Goal: Check status

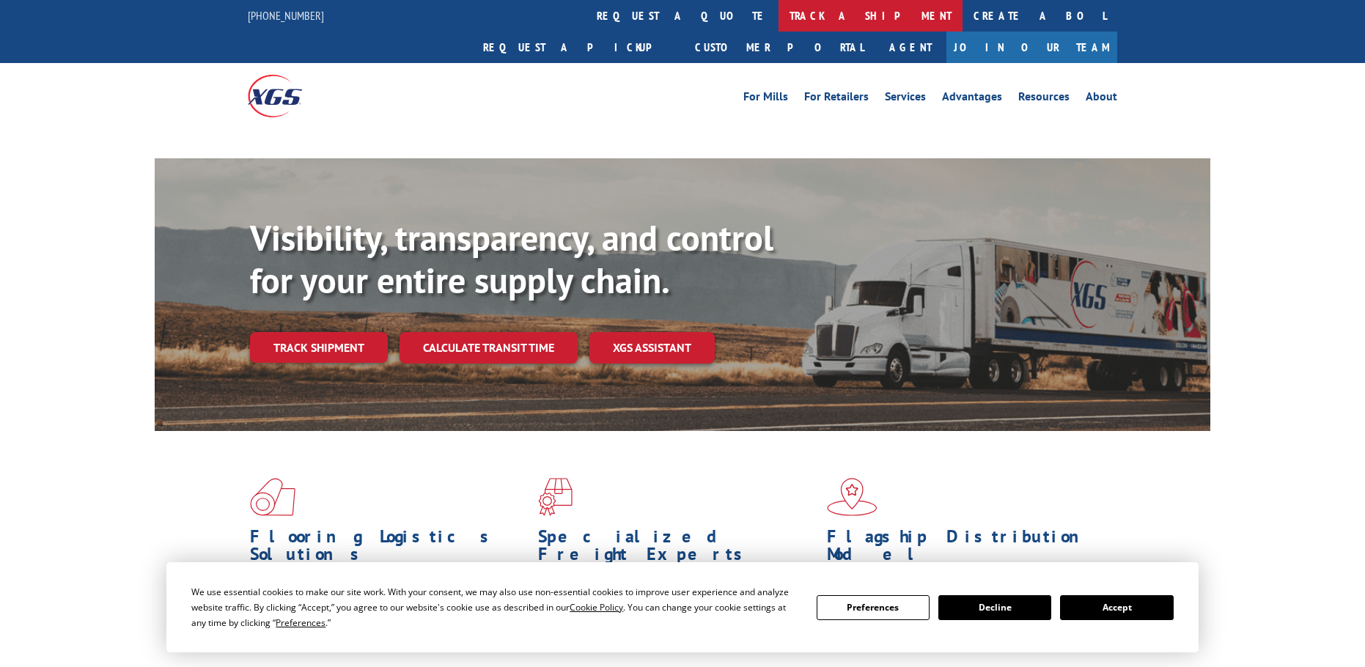
click at [779, 21] on link "track a shipment" at bounding box center [871, 16] width 184 height 32
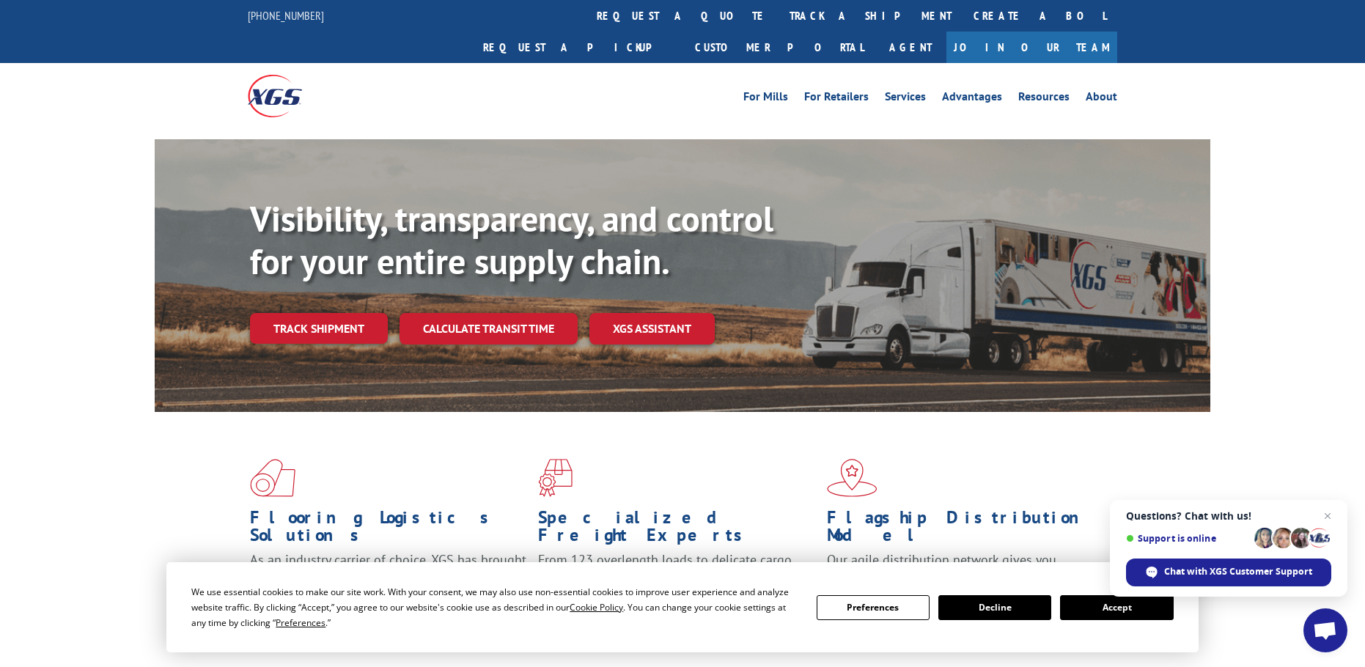
click at [1109, 600] on button "Accept" at bounding box center [1116, 607] width 113 height 25
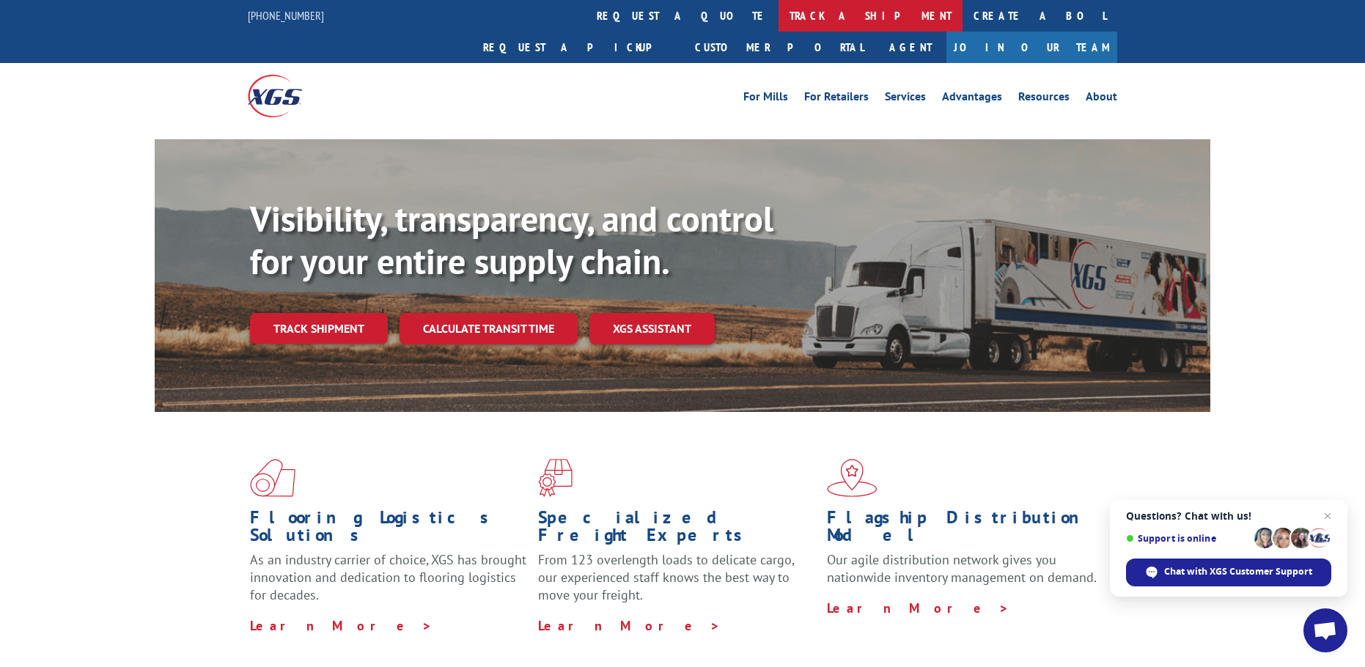
click at [779, 13] on link "track a shipment" at bounding box center [871, 16] width 184 height 32
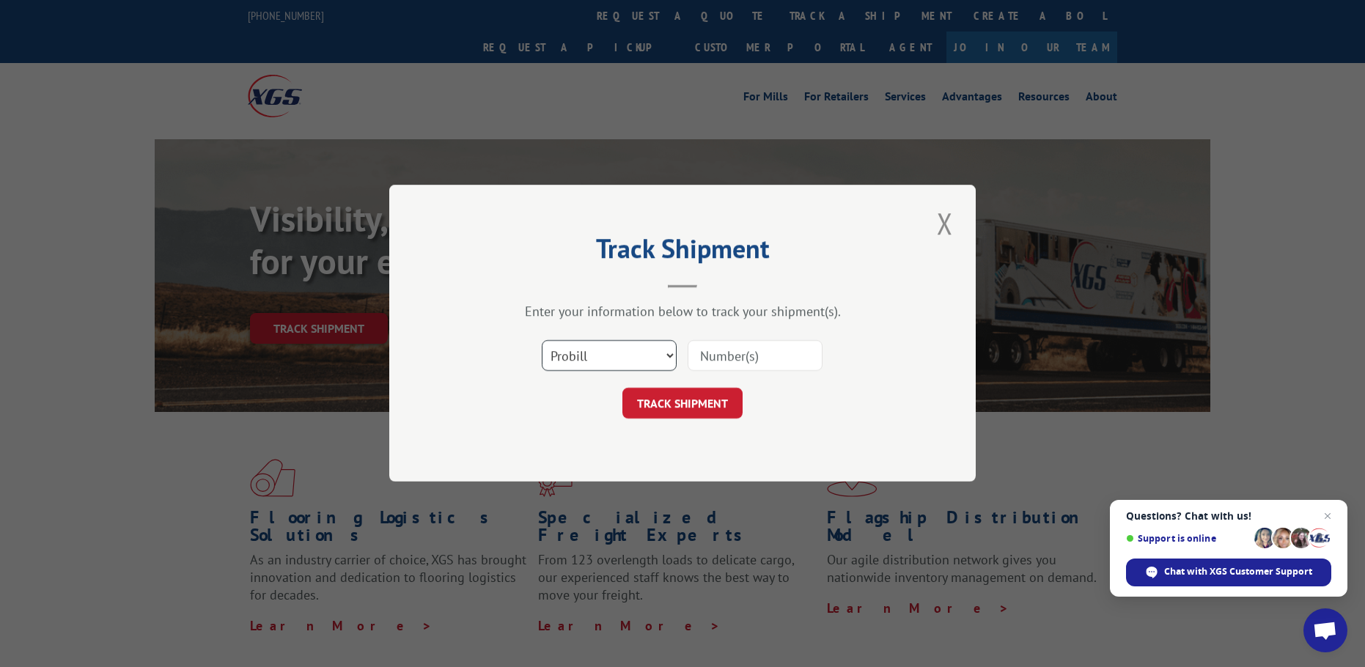
click at [637, 353] on select "Select category... Probill BOL PO" at bounding box center [609, 356] width 135 height 31
select select "bol"
click at [542, 341] on select "Select category... Probill BOL PO" at bounding box center [609, 356] width 135 height 31
click at [696, 355] on input at bounding box center [755, 356] width 135 height 31
drag, startPoint x: 696, startPoint y: 355, endPoint x: 683, endPoint y: 357, distance: 13.4
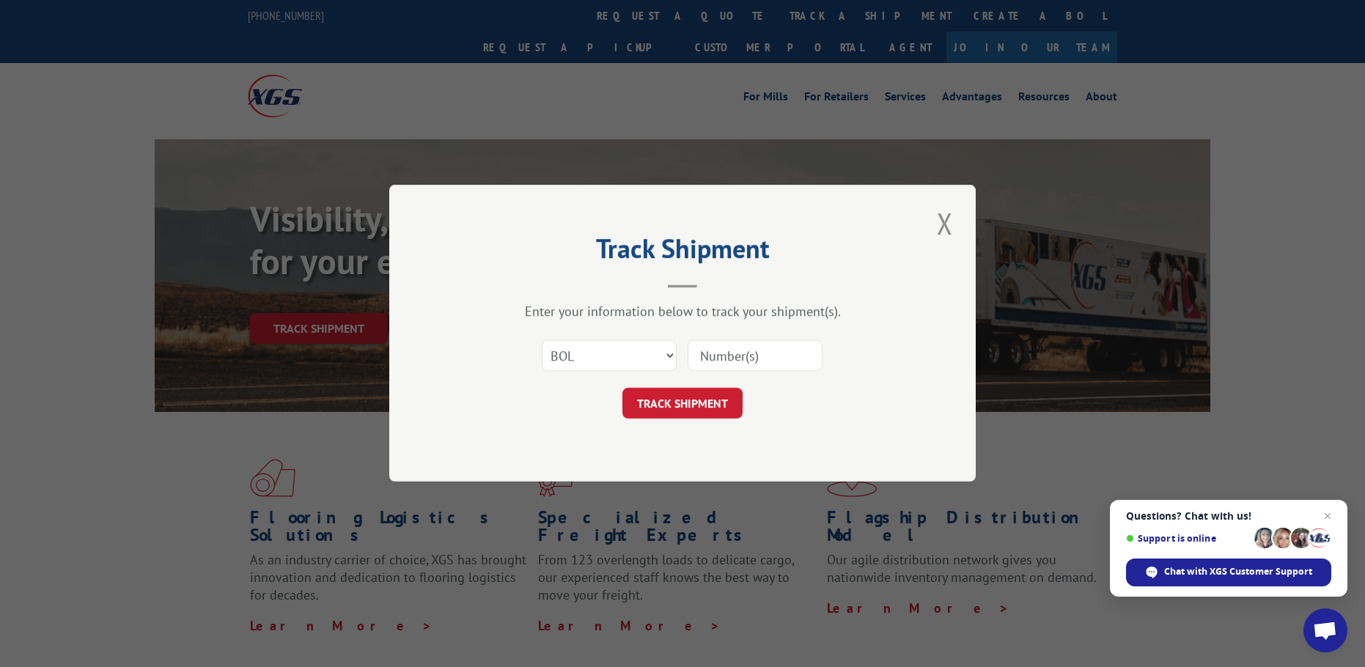
drag, startPoint x: 683, startPoint y: 357, endPoint x: 867, endPoint y: 396, distance: 187.4
click at [871, 399] on div "TRACK SHIPMENT" at bounding box center [683, 404] width 440 height 31
click at [762, 357] on input at bounding box center [755, 356] width 135 height 31
paste input "5954159"
type input "5954159"
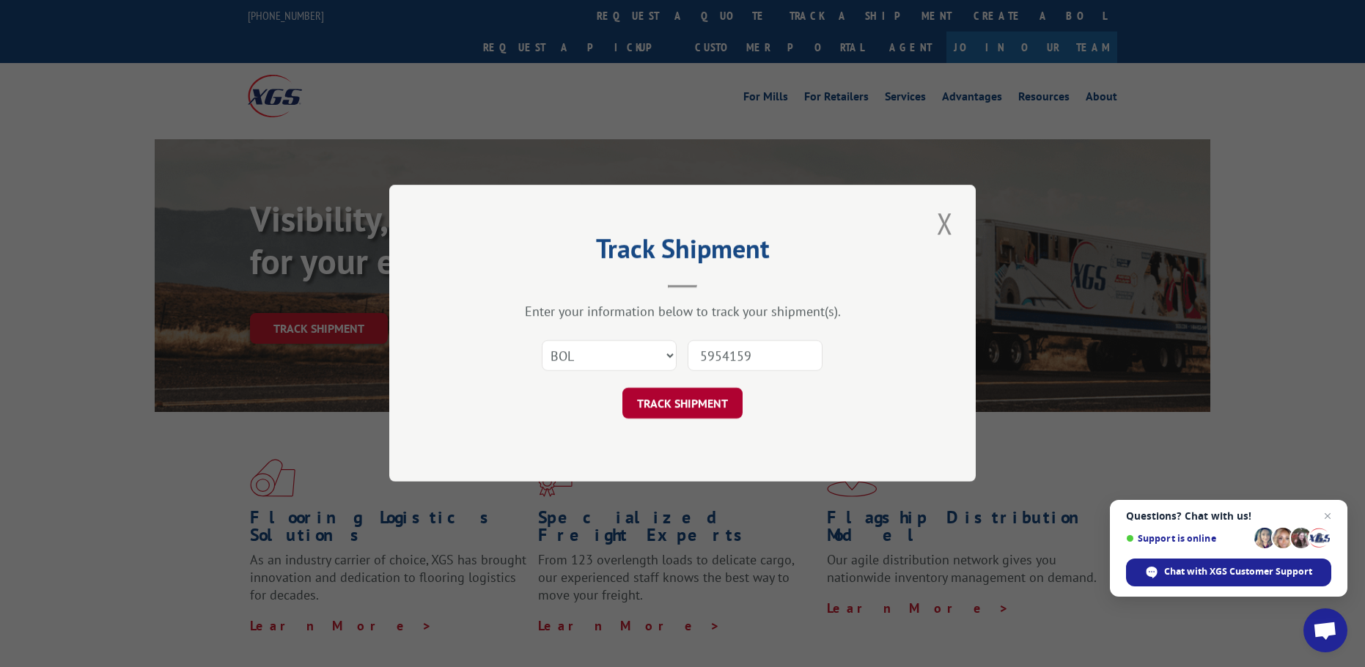
click at [710, 400] on button "TRACK SHIPMENT" at bounding box center [682, 404] width 120 height 31
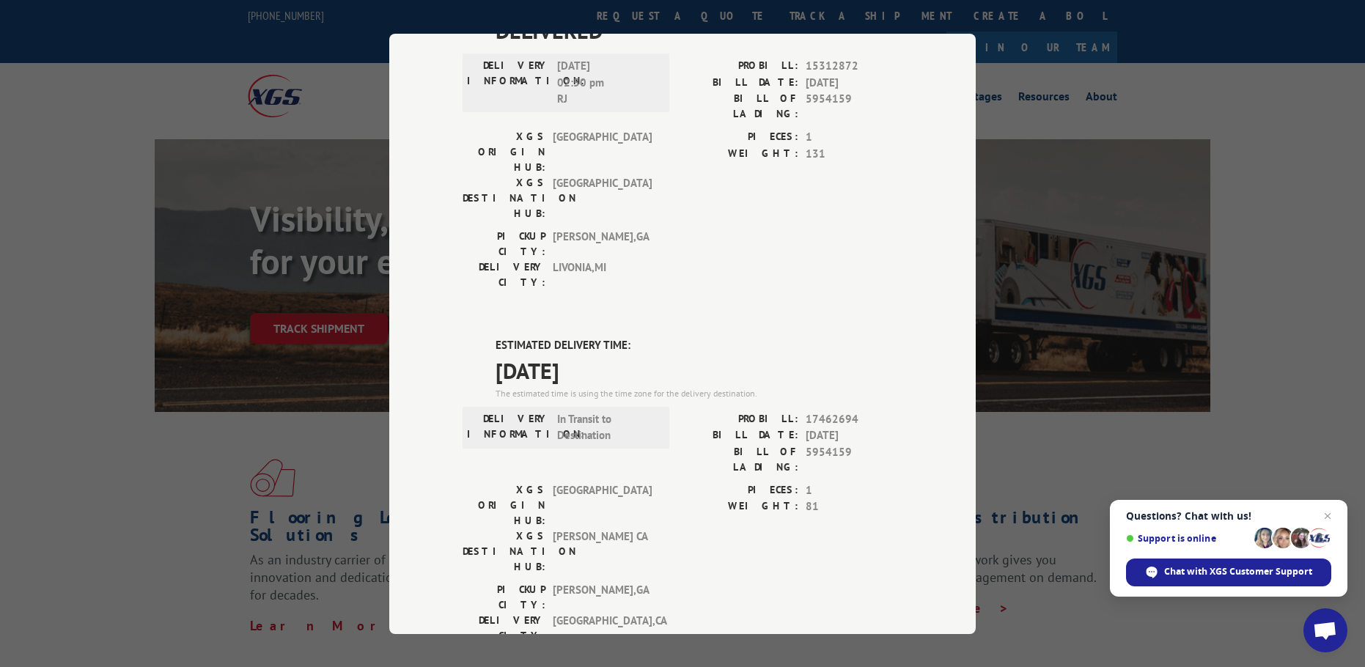
scroll to position [513, 0]
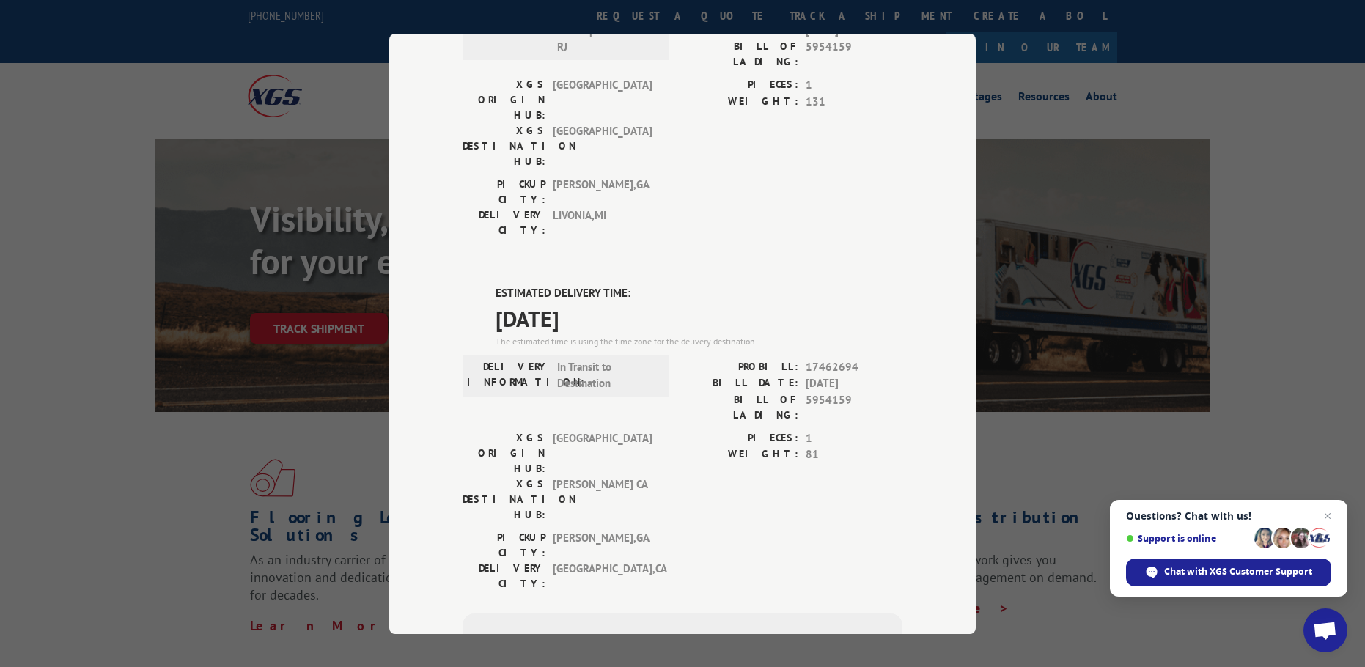
click at [475, 285] on div "ESTIMATED DELIVERY TIME: [DATE] The estimated time is using the time zone for t…" at bounding box center [683, 548] width 440 height 527
drag, startPoint x: 471, startPoint y: 143, endPoint x: 636, endPoint y: 123, distance: 166.1
click at [636, 285] on div "ESTIMATED DELIVERY TIME: [DATE] The estimated time is using the time zone for t…" at bounding box center [683, 548] width 440 height 527
drag, startPoint x: 488, startPoint y: 120, endPoint x: 642, endPoint y: 143, distance: 155.6
click at [642, 285] on div "ESTIMATED DELIVERY TIME: [DATE] The estimated time is using the time zone for t…" at bounding box center [683, 548] width 440 height 527
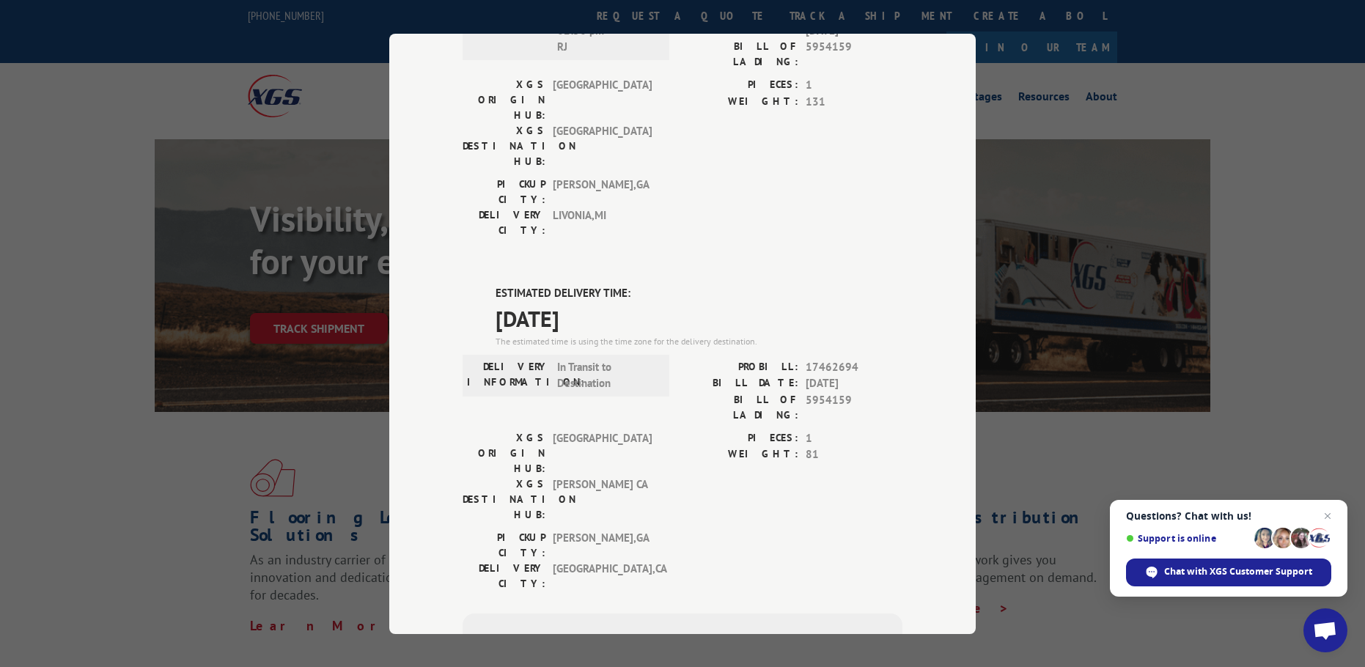
copy div "ESTIMATED DELIVERY TIME: [DATE]"
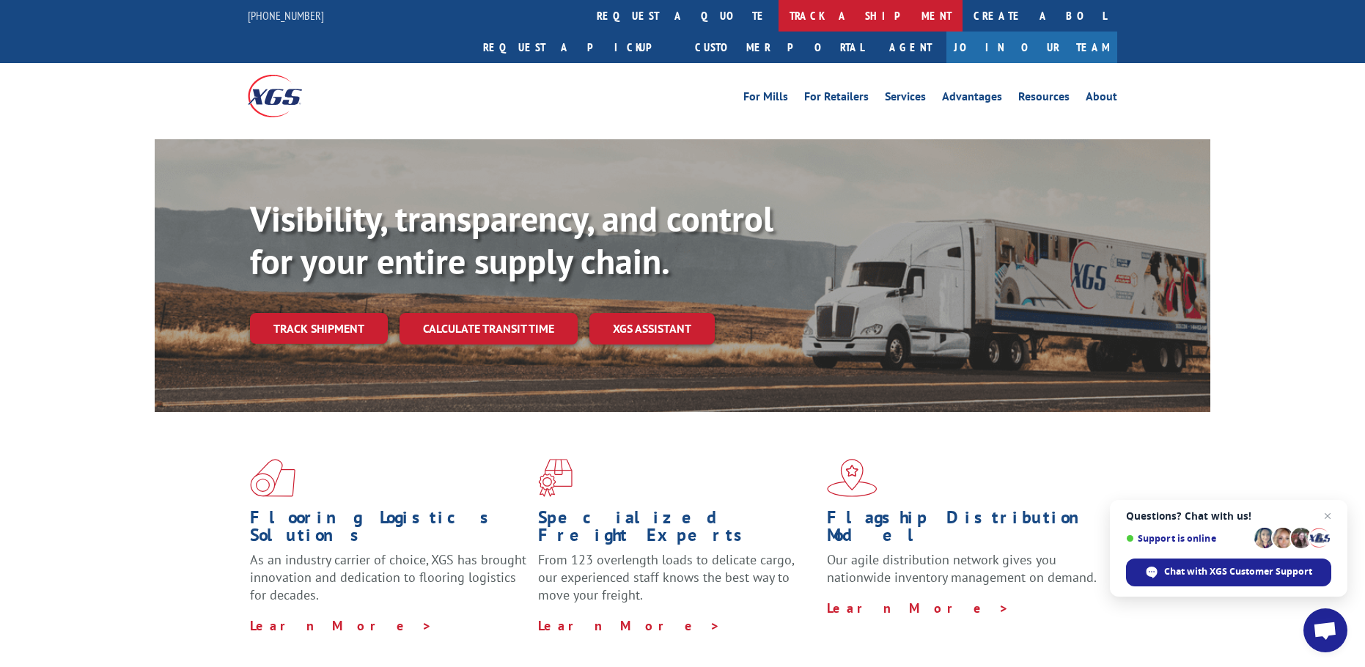
click at [779, 13] on link "track a shipment" at bounding box center [871, 16] width 184 height 32
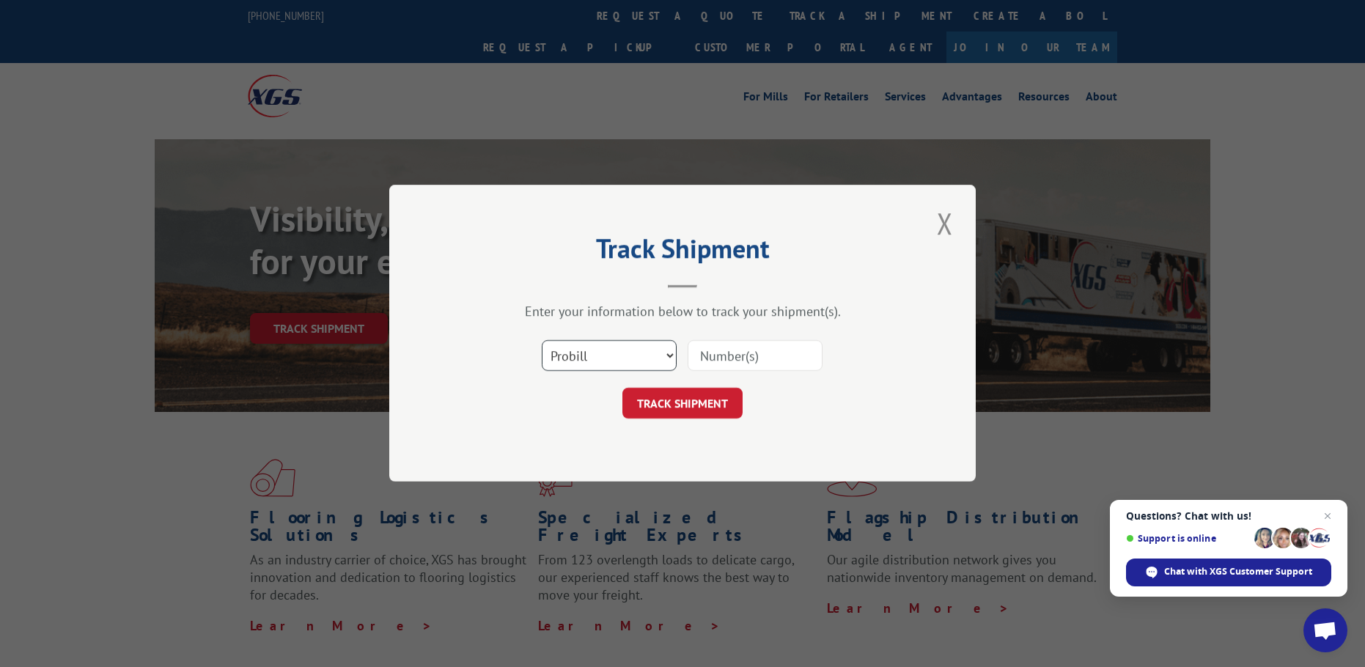
click at [637, 356] on select "Select category... Probill BOL PO" at bounding box center [609, 356] width 135 height 31
select select "bol"
click at [542, 341] on select "Select category... Probill BOL PO" at bounding box center [609, 356] width 135 height 31
click at [743, 364] on input at bounding box center [755, 356] width 135 height 31
type input "5954159"
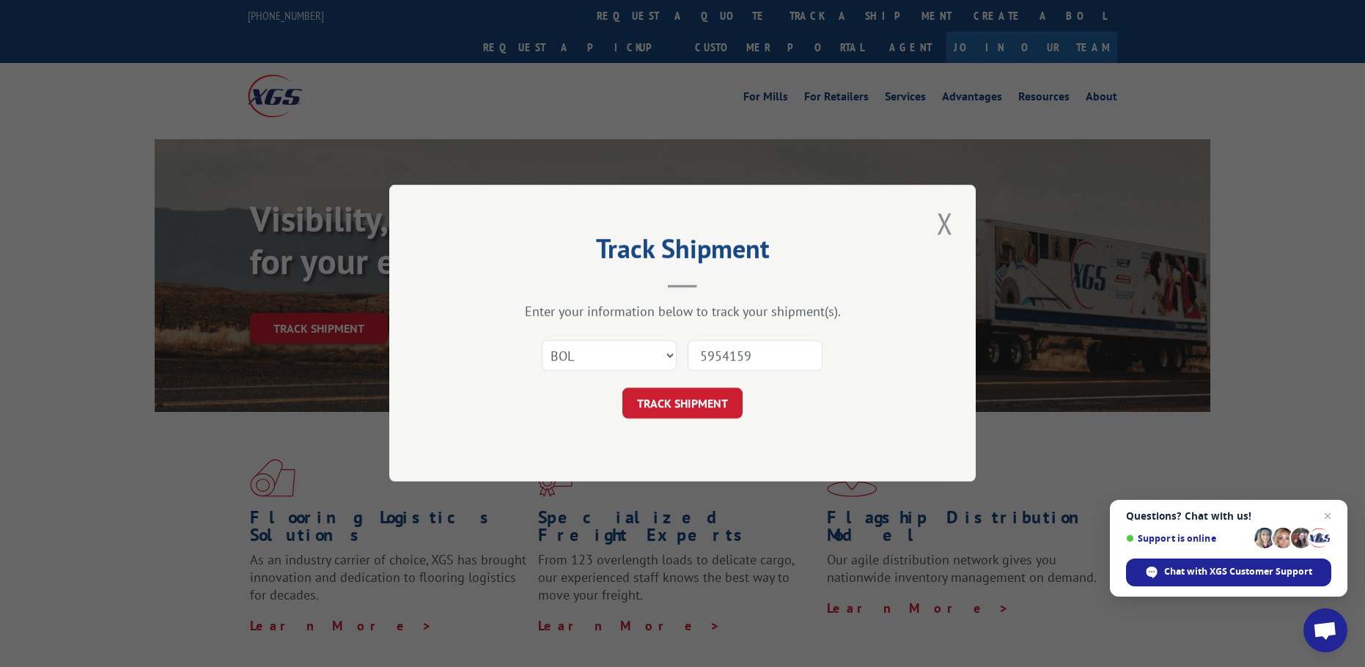
click at [622, 389] on button "TRACK SHIPMENT" at bounding box center [682, 404] width 120 height 31
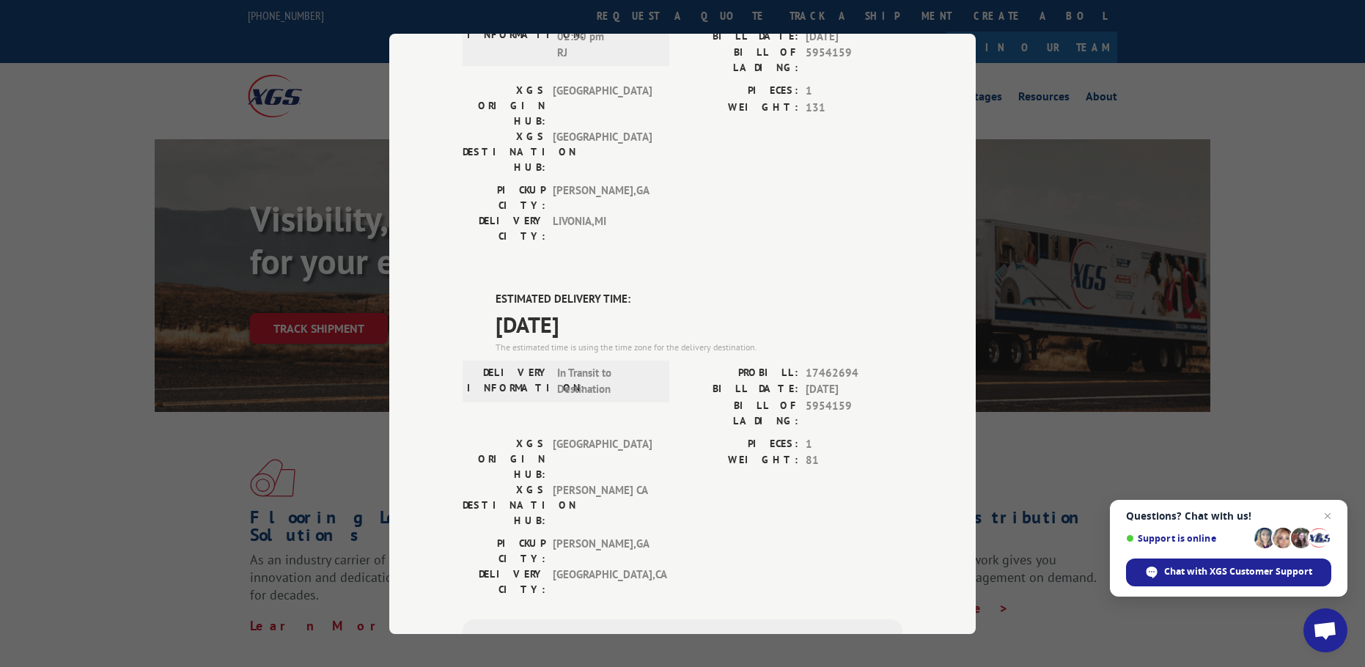
scroll to position [513, 0]
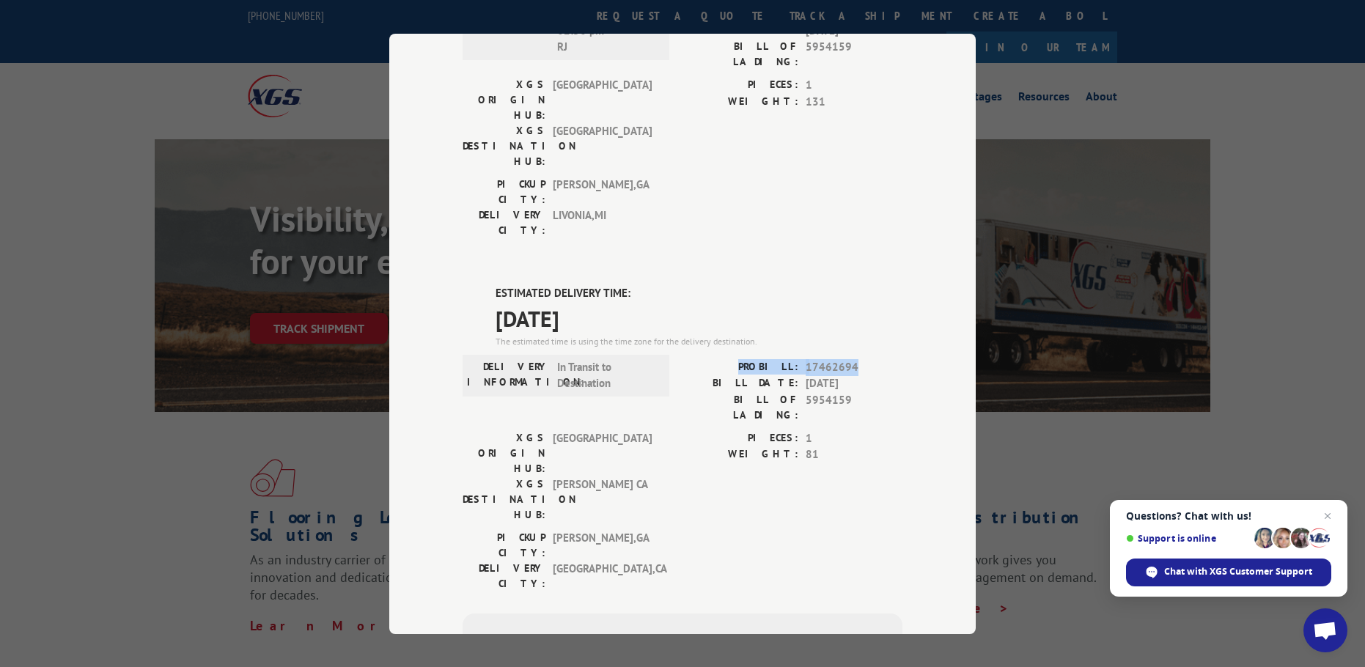
drag, startPoint x: 743, startPoint y: 198, endPoint x: 864, endPoint y: 199, distance: 121.7
click at [864, 359] on div "PROBILL: 17462694" at bounding box center [793, 367] width 220 height 17
drag, startPoint x: 470, startPoint y: 321, endPoint x: 741, endPoint y: 330, distance: 271.4
click at [742, 529] on div "PICKUP CITY: DALTON , GA DELIVERY CITY: WEST SACRAMENTO , CA" at bounding box center [683, 563] width 440 height 69
click at [637, 560] on span "WEST SACRAMENTO , CA" at bounding box center [602, 575] width 99 height 31
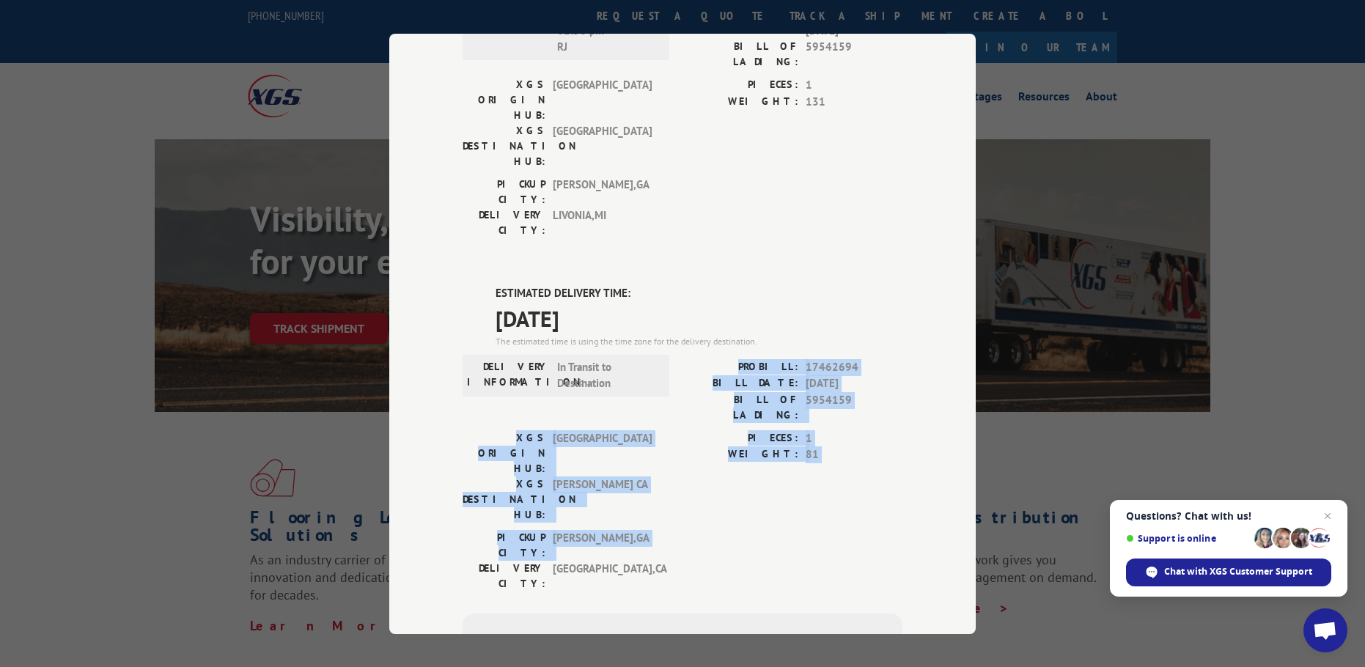
drag, startPoint x: 522, startPoint y: 326, endPoint x: 738, endPoint y: 204, distance: 248.2
click at [738, 285] on div "ESTIMATED DELIVERY TIME: [DATE] The estimated time is using the time zone for t…" at bounding box center [683, 548] width 440 height 527
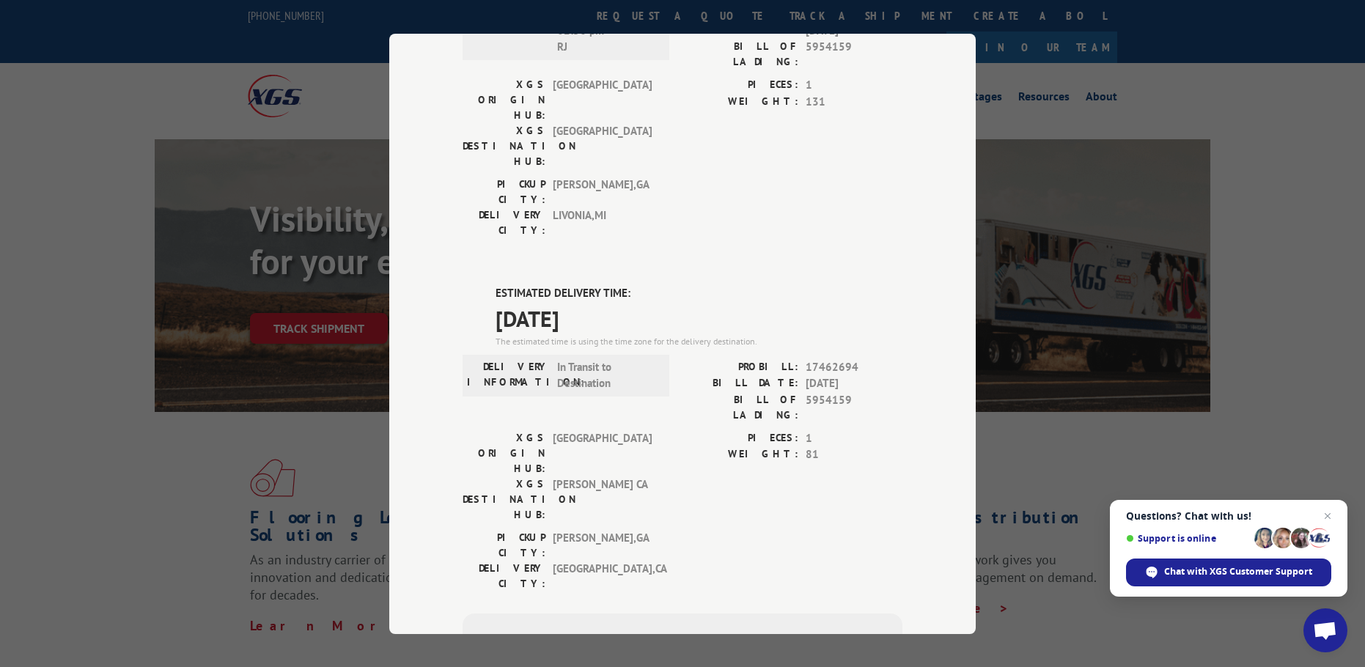
click at [588, 529] on div "PICKUP CITY: DALTON , GA DELIVERY CITY: WEST SACRAMENTO , CA" at bounding box center [562, 563] width 198 height 69
drag, startPoint x: 474, startPoint y: 323, endPoint x: 664, endPoint y: 323, distance: 189.9
click at [656, 529] on div "PICKUP CITY: DALTON , GA DELIVERY CITY: WEST SACRAMENTO , CA" at bounding box center [683, 563] width 440 height 69
drag, startPoint x: 716, startPoint y: 335, endPoint x: 716, endPoint y: 305, distance: 30.1
click at [716, 529] on div "PICKUP CITY: DALTON , GA DELIVERY CITY: WEST SACRAMENTO , CA" at bounding box center [683, 563] width 440 height 69
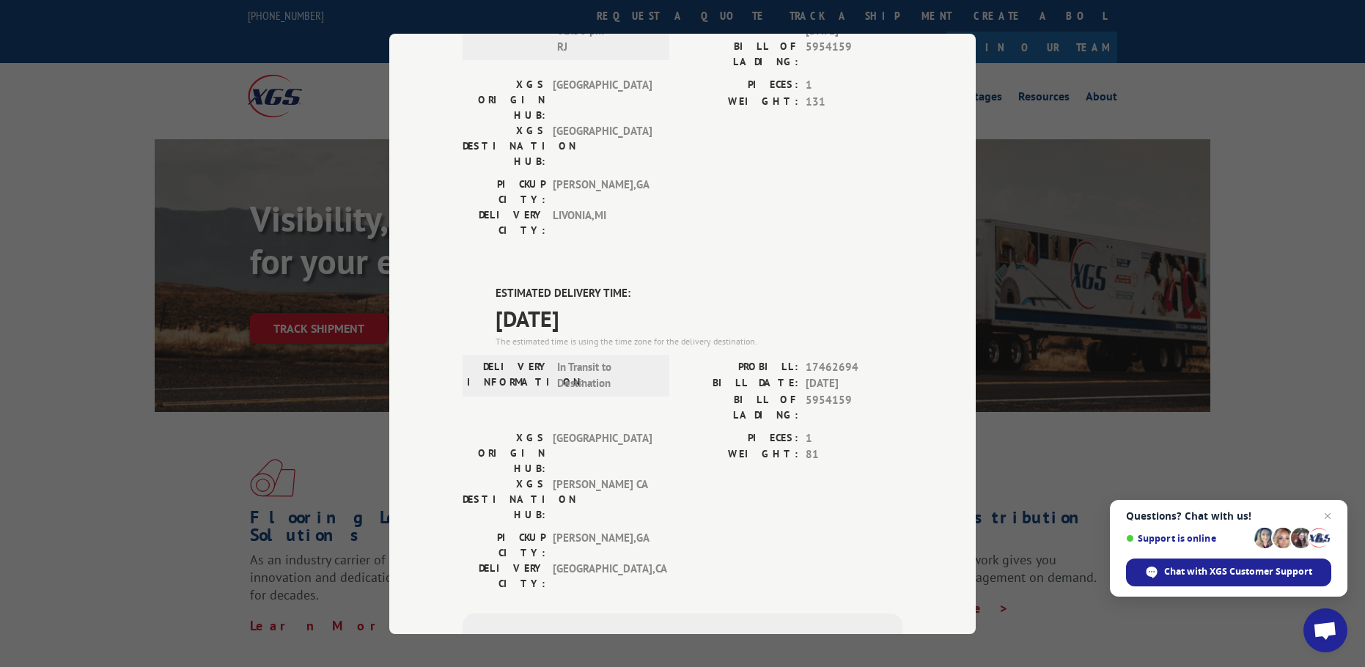
click at [745, 359] on label "PROBILL:" at bounding box center [741, 367] width 116 height 17
drag, startPoint x: 745, startPoint y: 194, endPoint x: 701, endPoint y: 220, distance: 50.9
click at [701, 359] on div "PROBILL: 17462694 BILL DATE: 08/08/2025 BILL OF LADING: 5954159" at bounding box center [793, 391] width 220 height 64
copy div "PROBILL: 17462694"
